Goal: Task Accomplishment & Management: Manage account settings

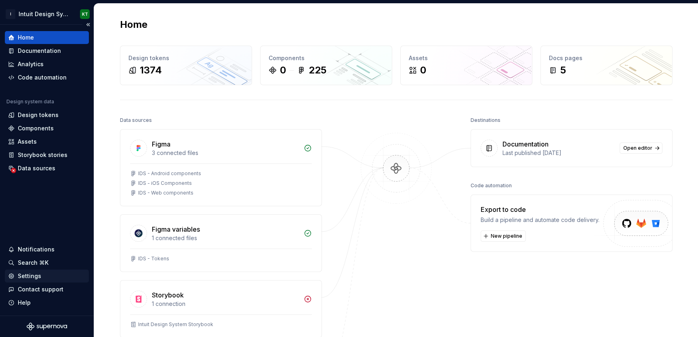
click at [36, 274] on div "Settings" at bounding box center [29, 276] width 23 height 8
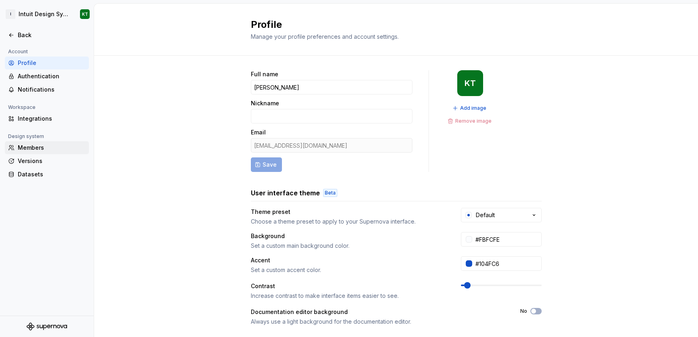
click at [32, 151] on div "Members" at bounding box center [52, 148] width 68 height 8
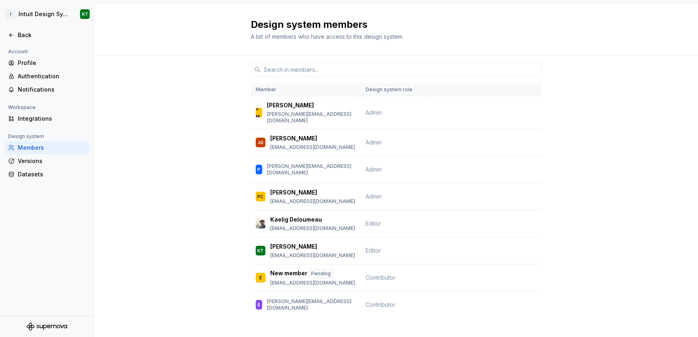
click at [171, 205] on div "Member Design system role SM Shawn McClelland shawn_mcclelland@intuit.com Admin…" at bounding box center [396, 202] width 604 height 293
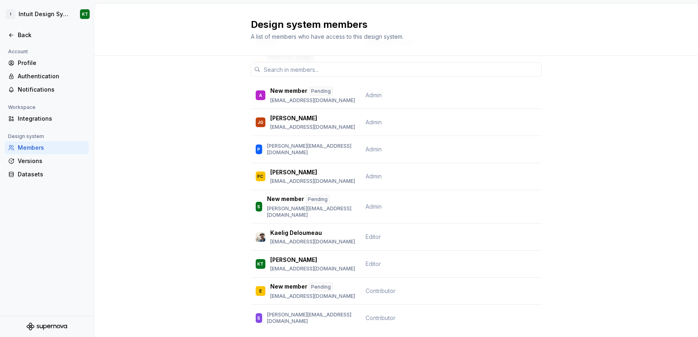
scroll to position [50, 0]
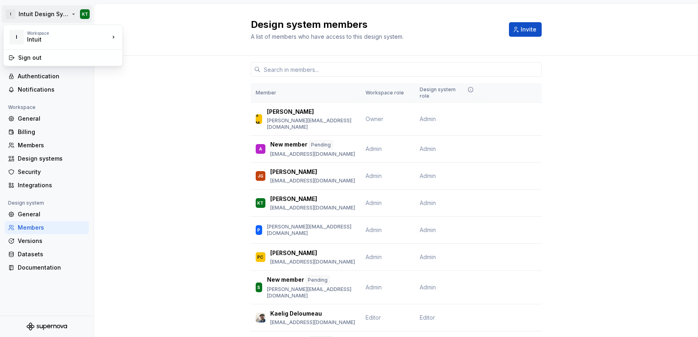
click at [24, 10] on html "I Intuit Design System KT Back Account Profile Authentication Notifications Wor…" at bounding box center [349, 168] width 698 height 337
click at [79, 15] on html "I Intuit Design System KT Back Account Profile Authentication Notifications Wor…" at bounding box center [349, 168] width 698 height 337
click at [69, 37] on div "Intuit" at bounding box center [61, 40] width 69 height 8
click at [62, 49] on div at bounding box center [63, 49] width 119 height 0
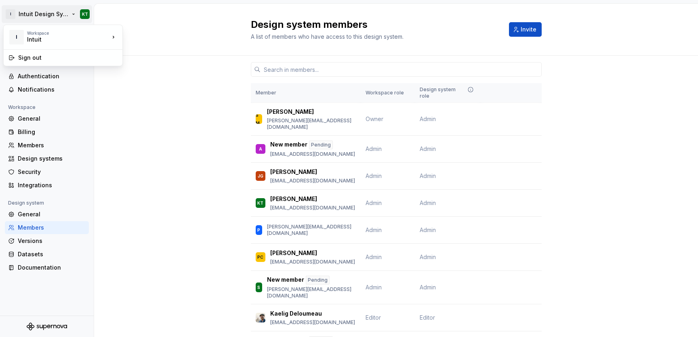
click at [13, 16] on html "I Intuit Design System KT Back Account Profile Authentication Notifications Wor…" at bounding box center [349, 168] width 698 height 337
click at [27, 47] on div "Account" at bounding box center [18, 52] width 26 height 10
click at [27, 62] on div "Profile" at bounding box center [52, 63] width 68 height 8
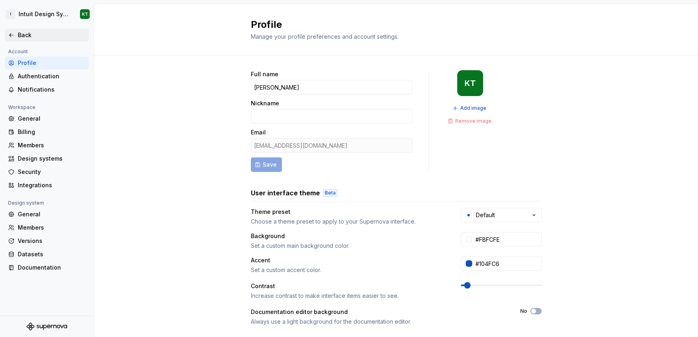
click at [25, 34] on div "Back" at bounding box center [52, 35] width 68 height 8
